Goal: Information Seeking & Learning: Learn about a topic

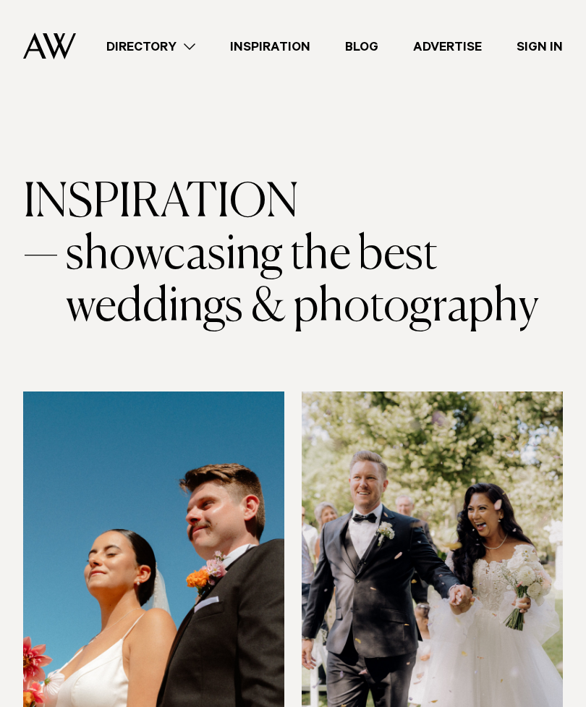
click at [363, 38] on link "Blog" at bounding box center [362, 47] width 68 height 20
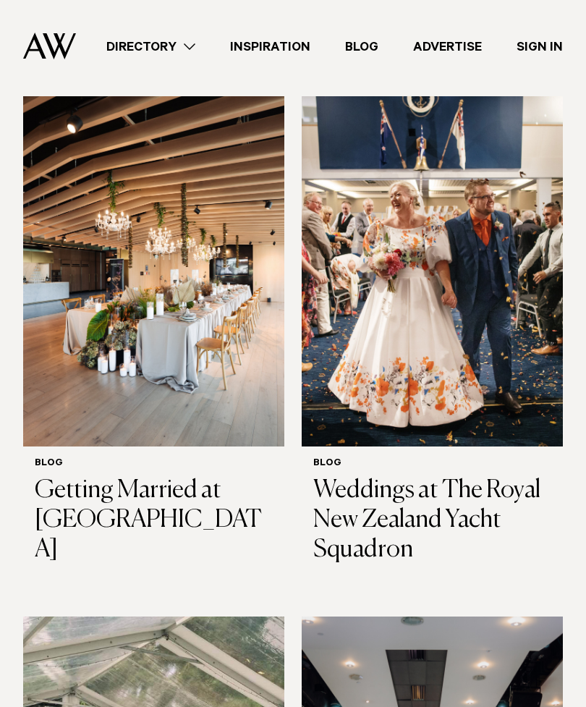
scroll to position [295, 0]
click at [432, 494] on h3 "Weddings at The Royal New Zealand Yacht Squadron" at bounding box center [432, 520] width 238 height 88
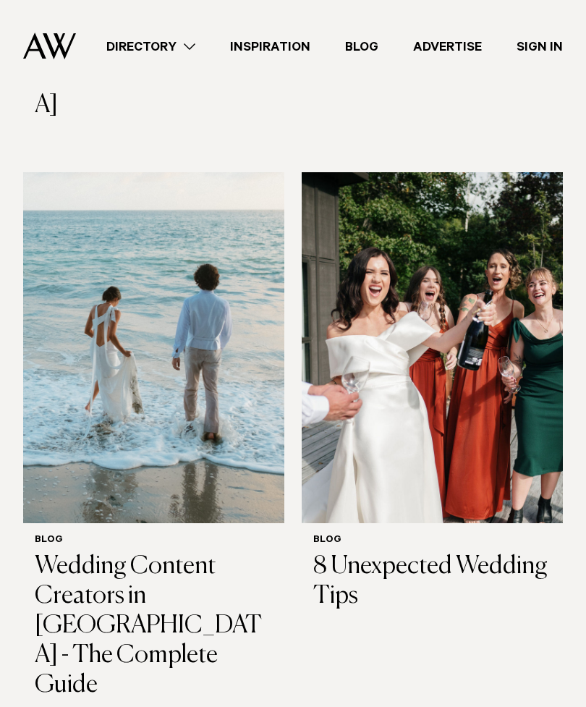
scroll to position [2903, 0]
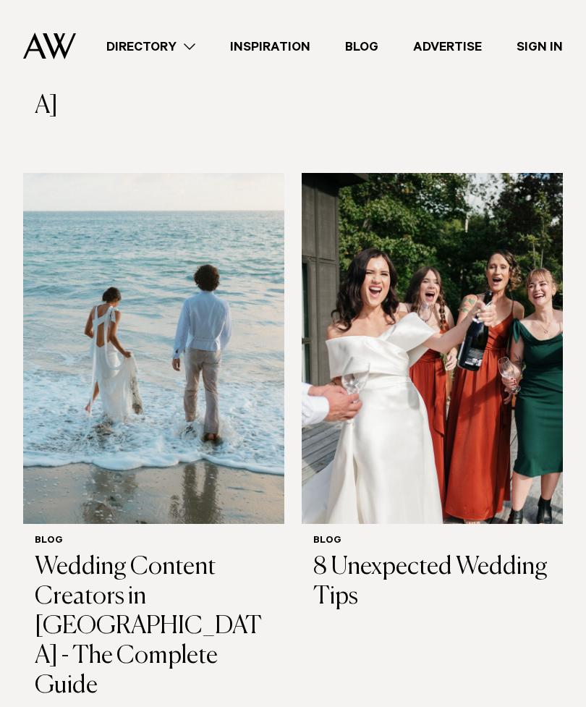
click at [420, 553] on h3 "8 Unexpected Wedding Tips" at bounding box center [432, 582] width 238 height 59
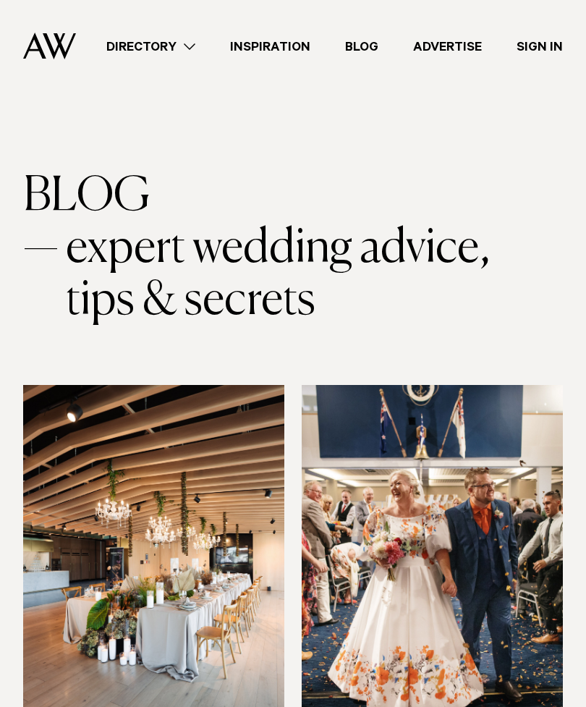
scroll to position [0, 0]
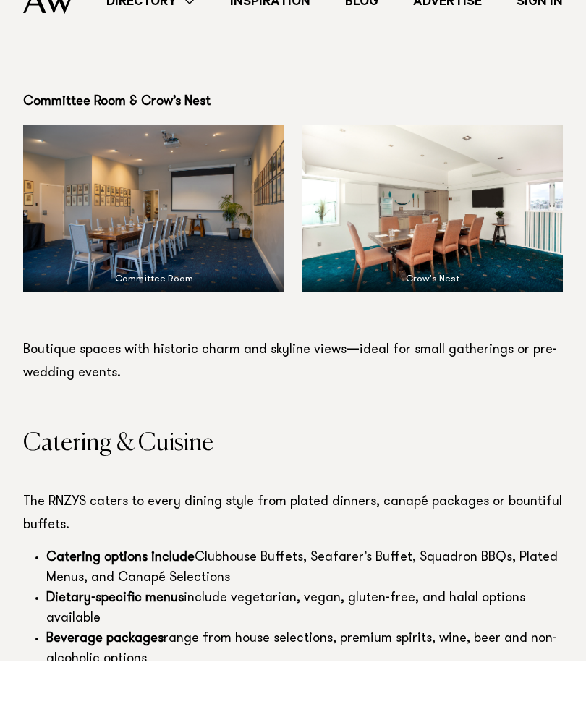
scroll to position [6050, 0]
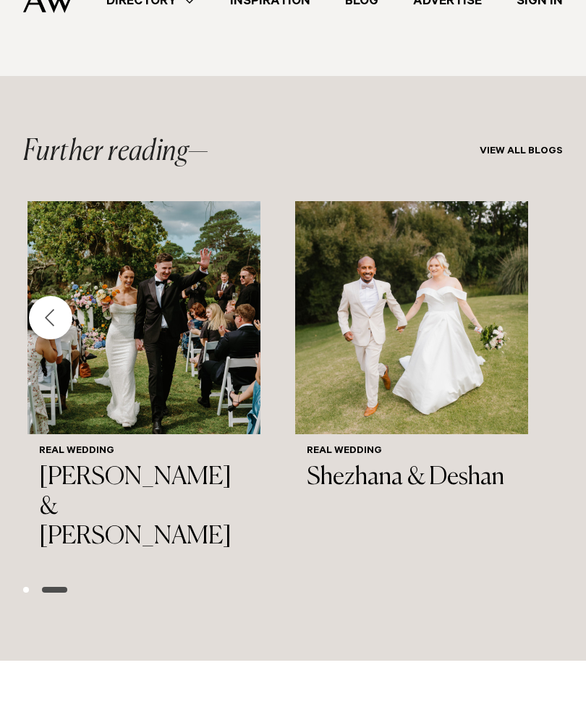
scroll to position [8405, 0]
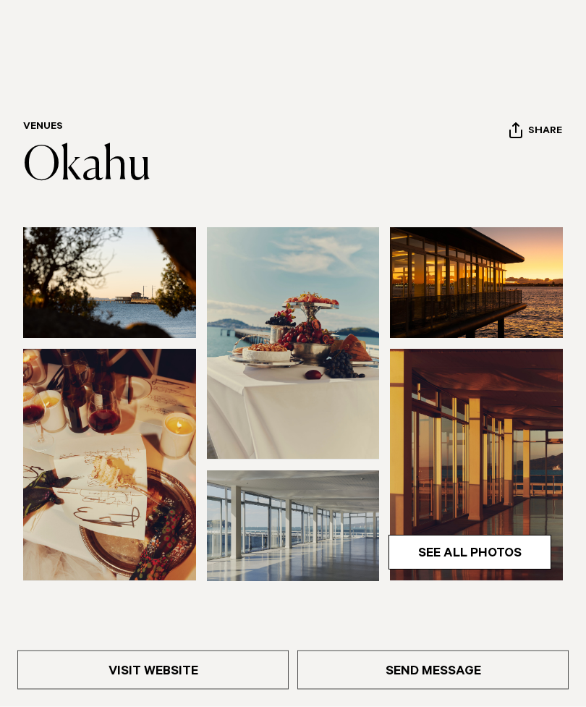
click at [448, 551] on link "See All Photos" at bounding box center [470, 552] width 163 height 35
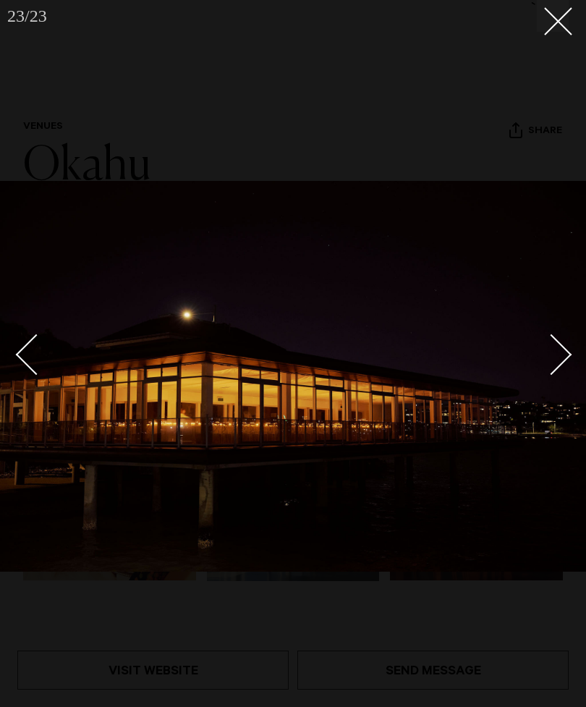
click at [563, 9] on button at bounding box center [553, 16] width 32 height 32
